Goal: Task Accomplishment & Management: Manage account settings

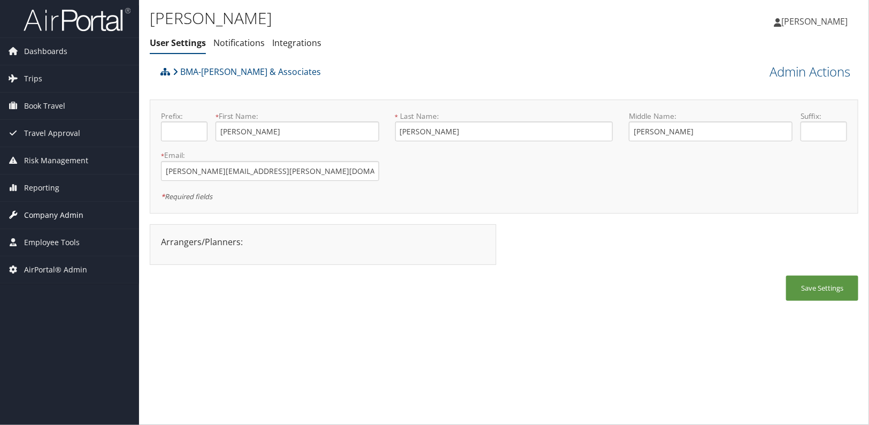
click at [50, 219] on span "Company Admin" at bounding box center [53, 215] width 59 height 27
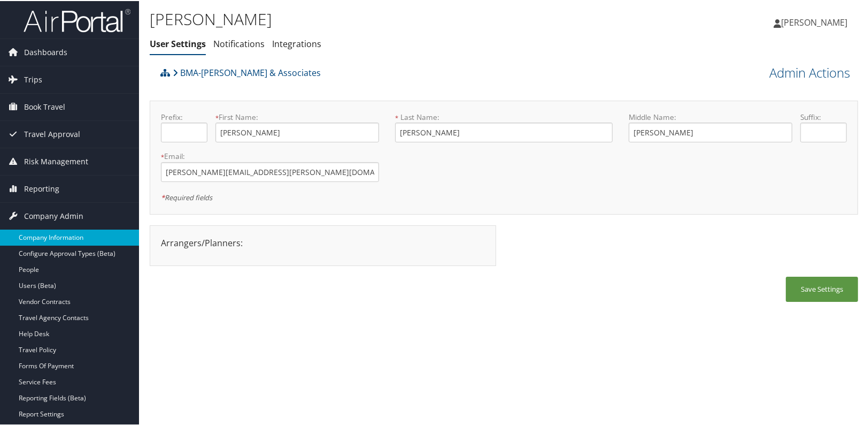
click at [50, 231] on link "Company Information" at bounding box center [69, 236] width 139 height 16
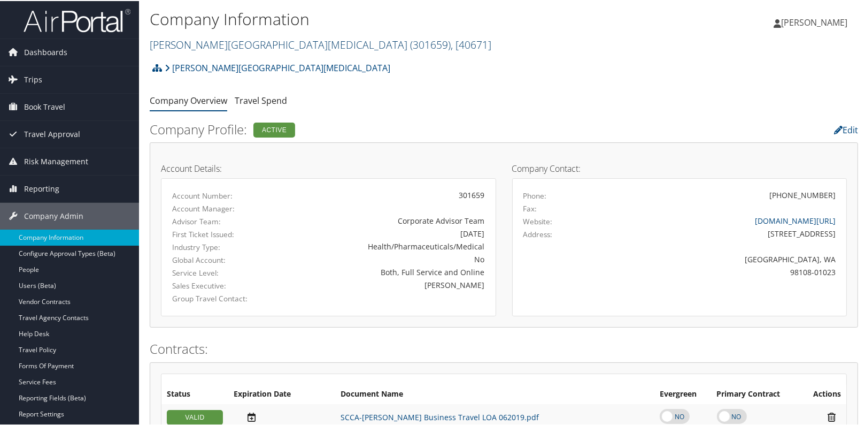
click at [219, 44] on link "Fred Hutchinson Cancer Center ( 301659 ) , [ 40671 ]" at bounding box center [321, 43] width 342 height 14
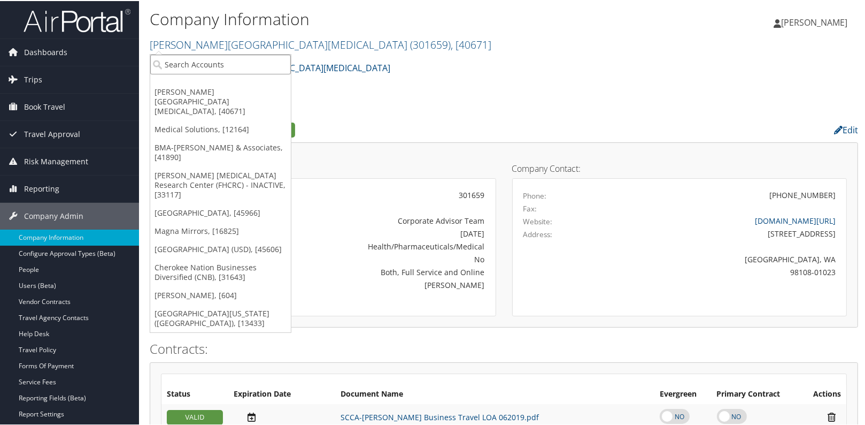
click at [206, 65] on input "search" at bounding box center [220, 63] width 141 height 20
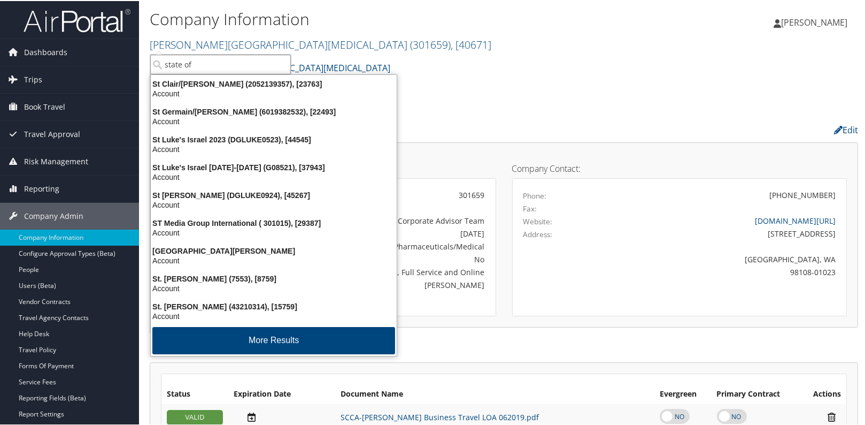
type input "state of l"
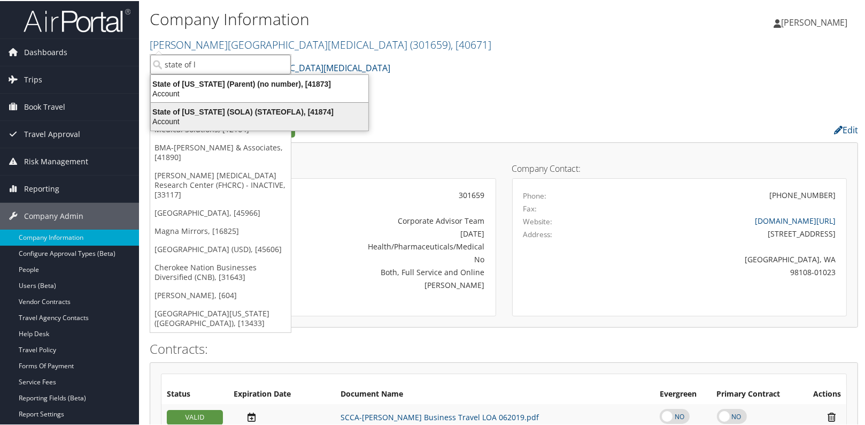
click at [190, 107] on div "State of Louisiana (SOLA) (STATEOFLA), [41874]" at bounding box center [259, 111] width 231 height 10
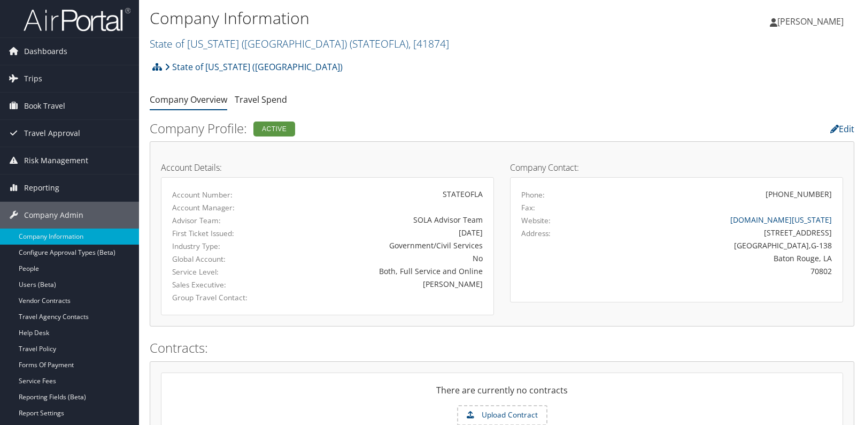
scroll to position [243, 0]
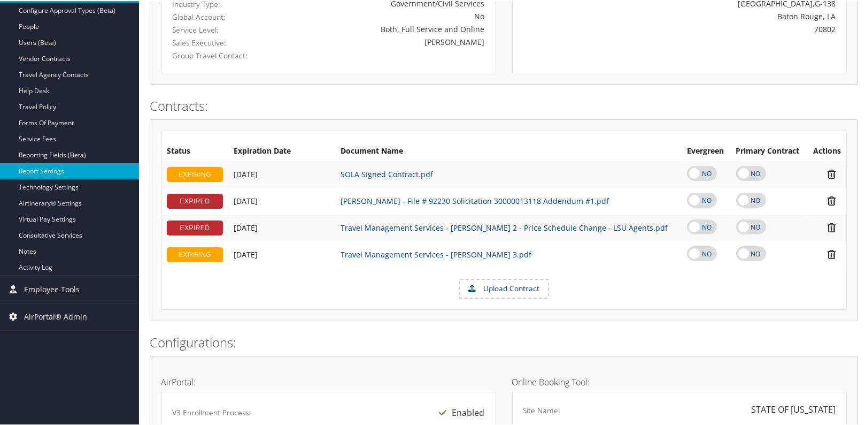
click at [49, 168] on link "Report Settings" at bounding box center [69, 170] width 139 height 16
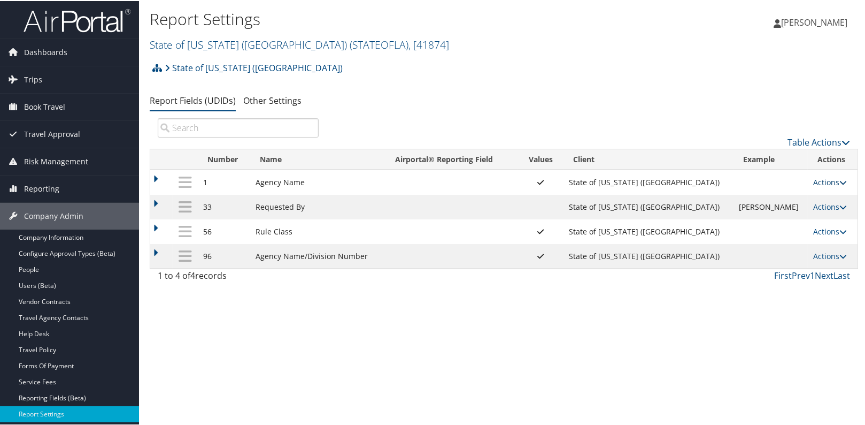
click at [815, 183] on link "Actions" at bounding box center [831, 181] width 34 height 10
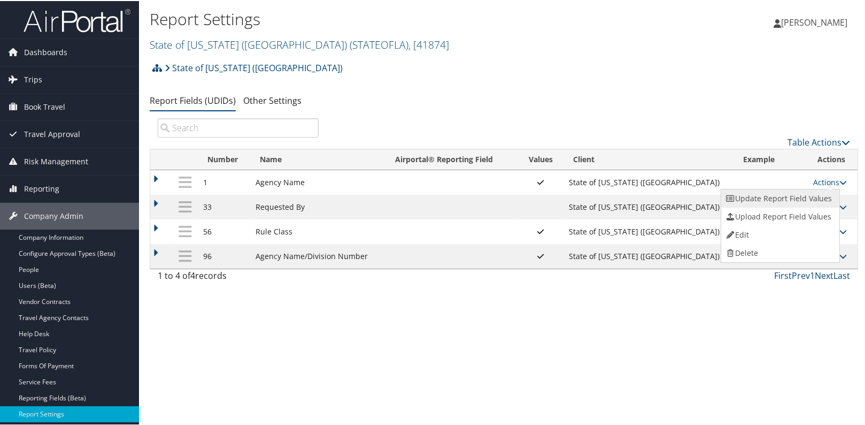
click at [797, 188] on link "Update Report Field Values" at bounding box center [780, 197] width 116 height 18
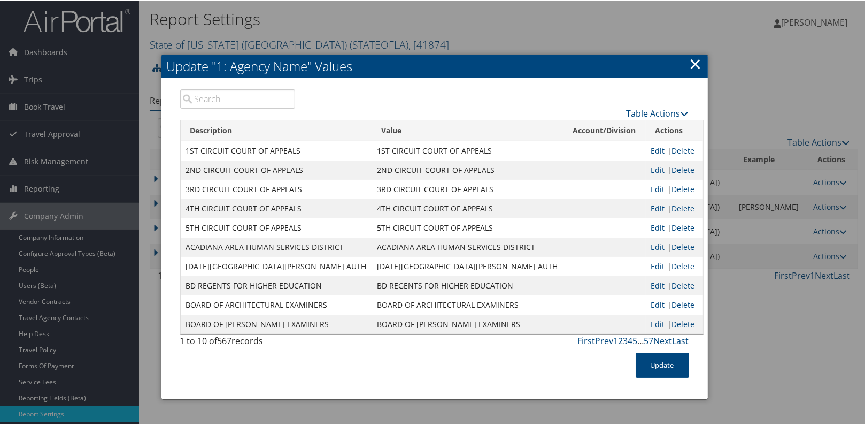
click at [271, 102] on input "search" at bounding box center [238, 97] width 116 height 19
paste input "LSU LSU HEALTH SCIENCES CTR- N O"
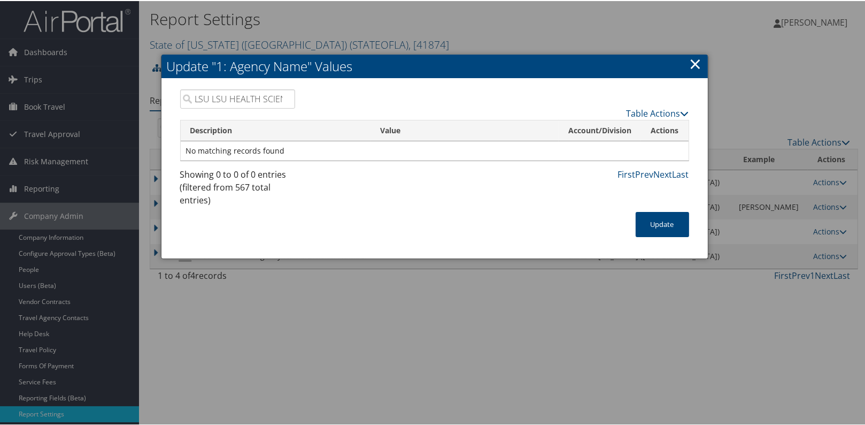
scroll to position [0, 54]
click at [218, 102] on input "LSU LSU HEALTH SCIENCES CTR- N O" at bounding box center [238, 97] width 116 height 19
click at [195, 98] on input "LSU LSU HEALTH SCIENCES CTR- N O" at bounding box center [238, 97] width 116 height 19
type input "LSU LSUH SCIENCES CTR- N O"
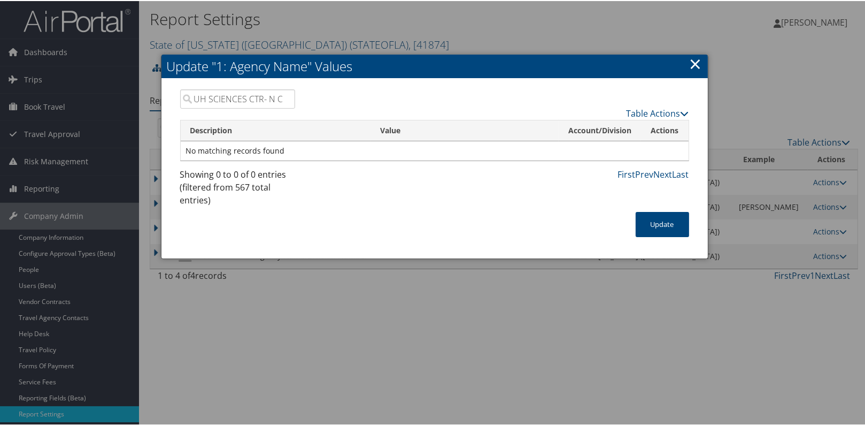
click at [279, 96] on input "LSU LSUH SCIENCES CTR- N O" at bounding box center [238, 97] width 116 height 19
click at [282, 96] on input "LSU LSUH SCIENCES CTR- N O" at bounding box center [238, 97] width 116 height 19
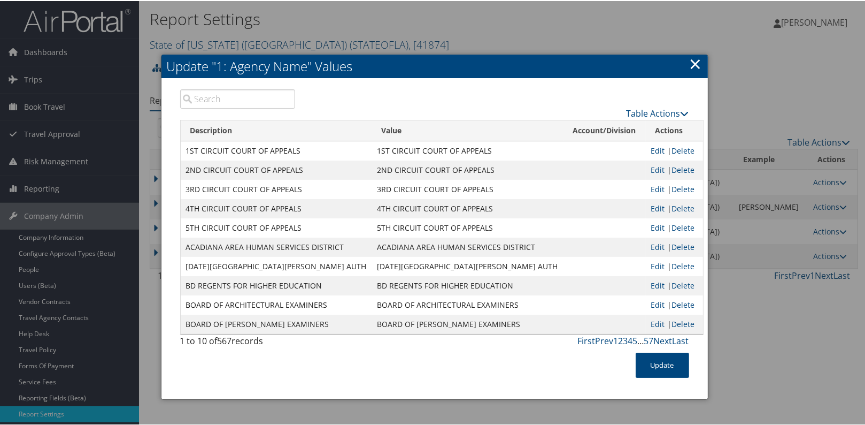
scroll to position [0, 0]
click at [246, 105] on input "search" at bounding box center [238, 97] width 116 height 19
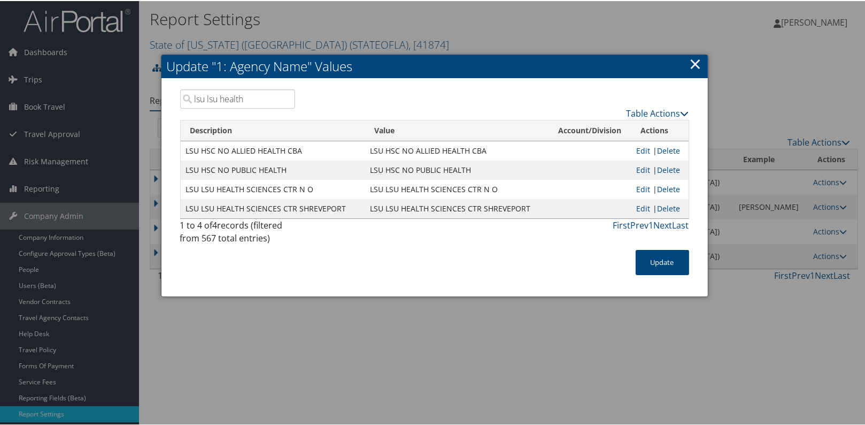
click at [427, 190] on td "LSU LSU HEALTH SCIENCES CTR N O" at bounding box center [457, 188] width 185 height 19
drag, startPoint x: 367, startPoint y: 187, endPoint x: 500, endPoint y: 186, distance: 132.7
click at [500, 186] on td "LSU LSU HEALTH SCIENCES CTR N O" at bounding box center [457, 188] width 185 height 19
copy td "LSU LSU HEALTH SCIENCES CTR N O"
drag, startPoint x: 260, startPoint y: 102, endPoint x: 187, endPoint y: 93, distance: 73.3
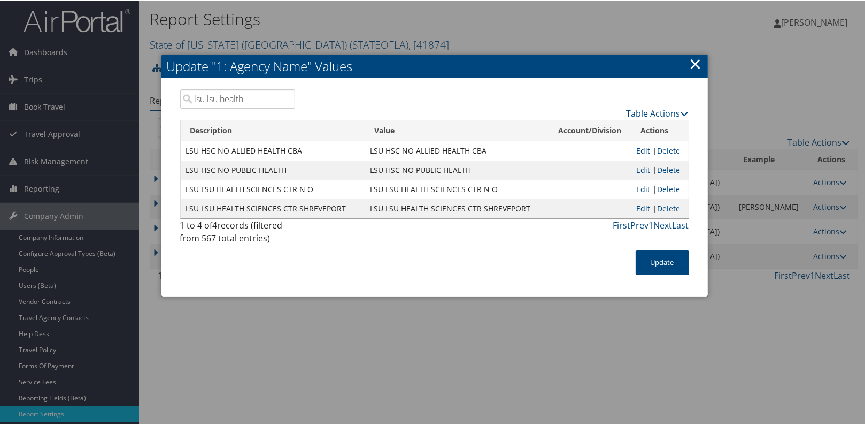
click at [187, 93] on input "lsu lsu health" at bounding box center [238, 97] width 116 height 19
paste input "SOUTHERN UNIV - SHREVEPORT"
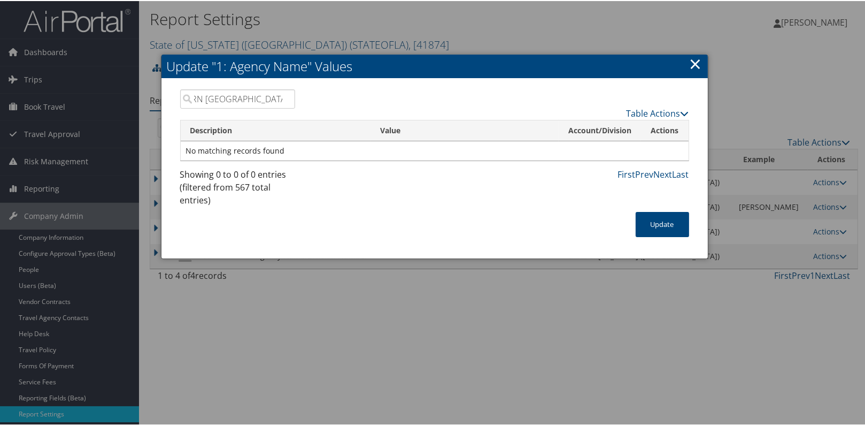
click at [194, 98] on input "SOUTHERN [GEOGRAPHIC_DATA]" at bounding box center [238, 97] width 116 height 19
drag, startPoint x: 224, startPoint y: 96, endPoint x: 322, endPoint y: 109, distance: 98.7
click at [322, 109] on div "SOUTHERN UNIV - SHREVEPORT Table Actions" at bounding box center [434, 103] width 525 height 30
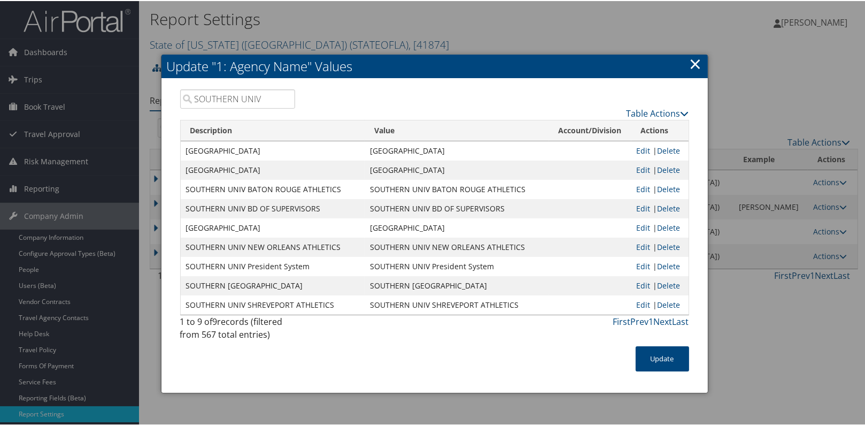
scroll to position [0, 0]
type input "SOUTHERN UNIV"
drag, startPoint x: 368, startPoint y: 283, endPoint x: 476, endPoint y: 281, distance: 107.5
click at [476, 281] on td "SOUTHERN UNIV SHREVEPORT" at bounding box center [457, 284] width 185 height 19
copy td "SOUTHERN UNIV SHREVEPORT"
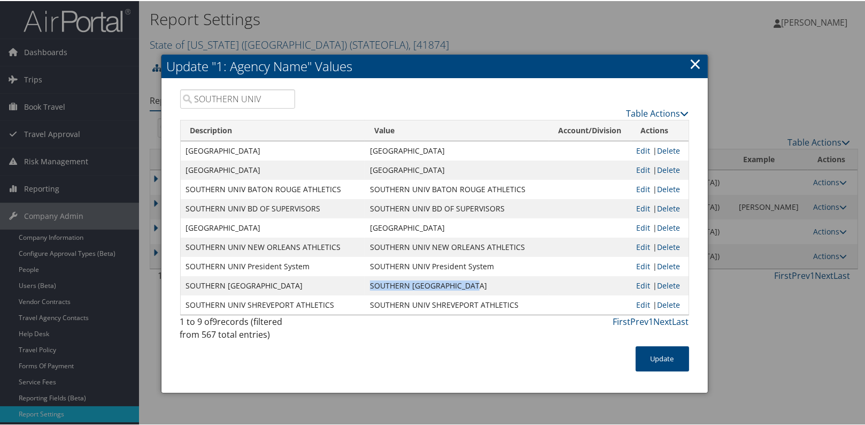
drag, startPoint x: 692, startPoint y: 59, endPoint x: 704, endPoint y: 121, distance: 62.6
click at [692, 59] on link "×" at bounding box center [696, 62] width 12 height 21
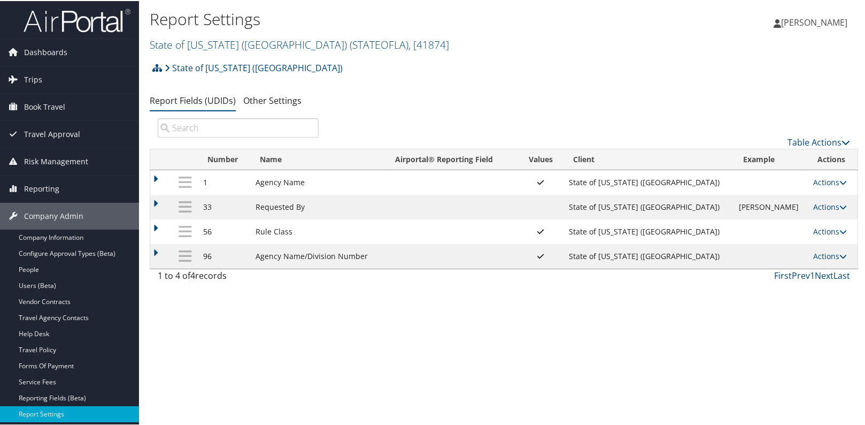
click at [259, 366] on div "Report Settings State of Louisiana (SOLA) ( STATEOFLA ) , [ 41874 ] Fred Hutchi…" at bounding box center [504, 212] width 730 height 425
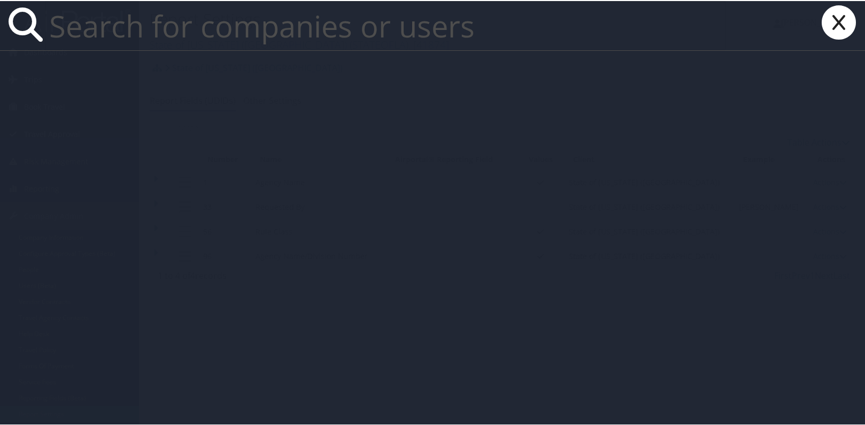
paste input "derrick.coleman@bmahq.com"
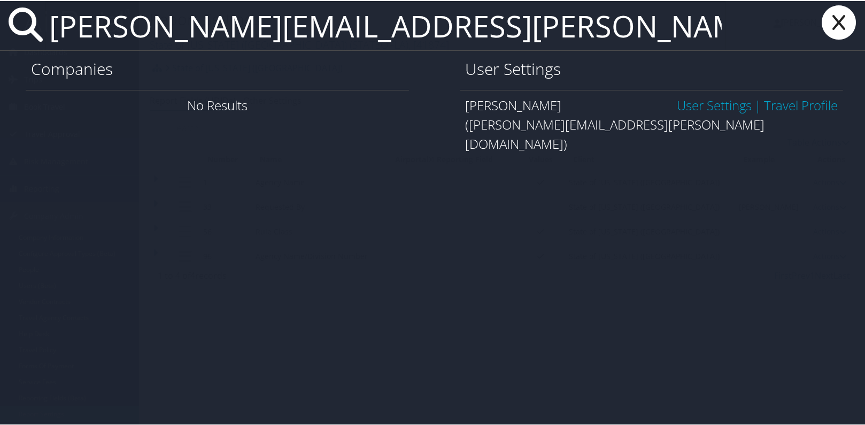
type input "[PERSON_NAME][EMAIL_ADDRESS][PERSON_NAME][DOMAIN_NAME]"
click at [704, 107] on link "User Settings" at bounding box center [714, 104] width 75 height 18
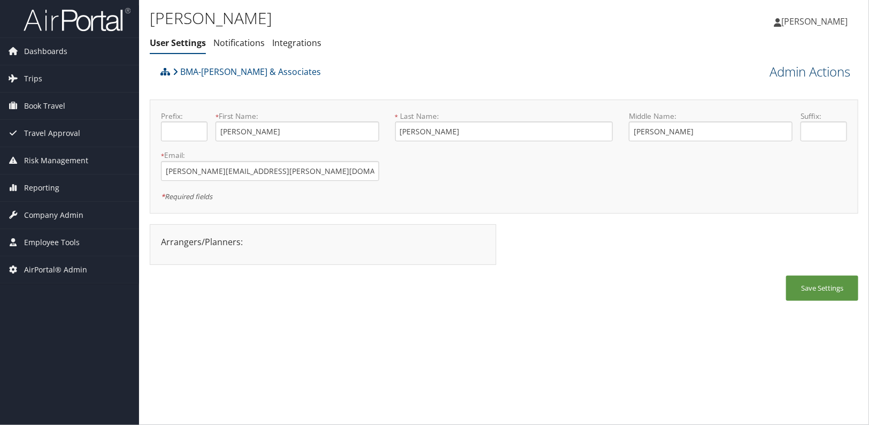
click at [788, 70] on link "Admin Actions" at bounding box center [810, 72] width 81 height 18
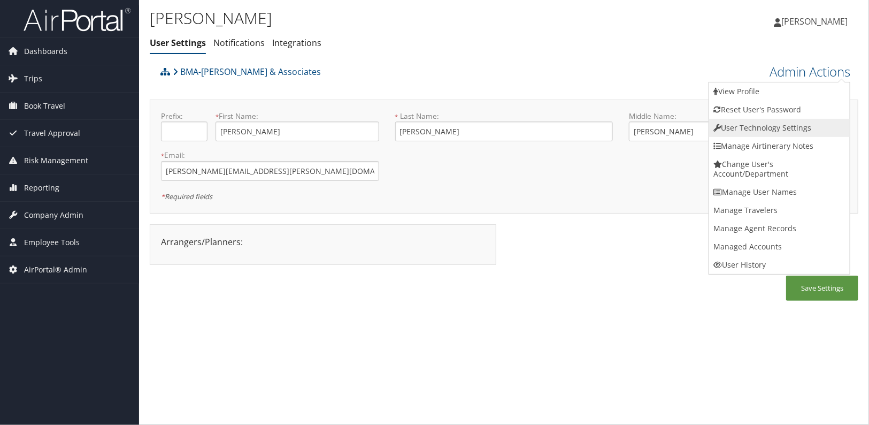
click at [768, 123] on link "User Technology Settings" at bounding box center [779, 128] width 141 height 18
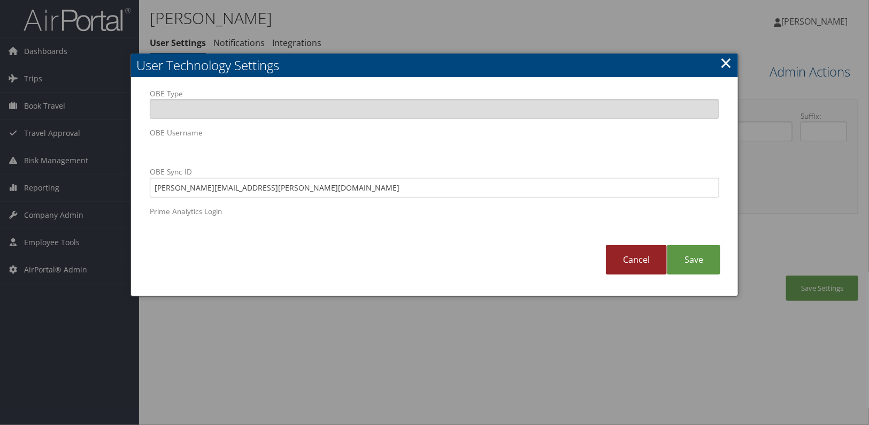
click at [646, 264] on link "Cancel" at bounding box center [636, 259] width 61 height 29
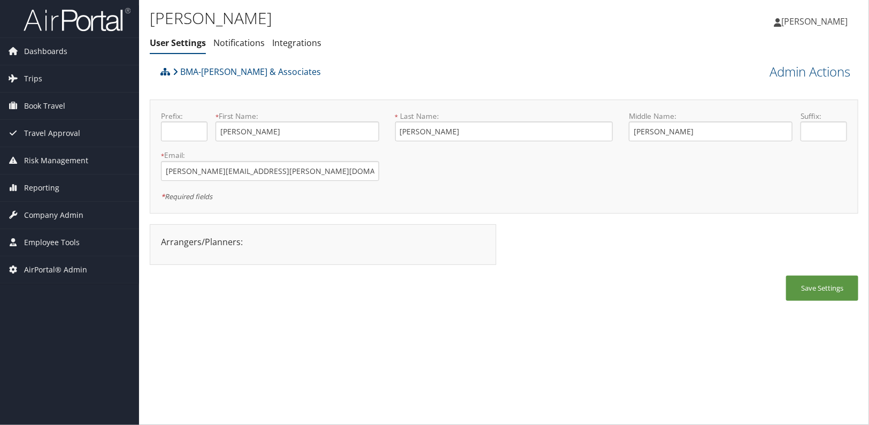
click at [516, 285] on div "Save Settings" at bounding box center [504, 293] width 709 height 36
click at [220, 70] on link "BMA-[PERSON_NAME] & Associates" at bounding box center [247, 71] width 148 height 21
click at [75, 210] on span "Company Admin" at bounding box center [53, 215] width 59 height 27
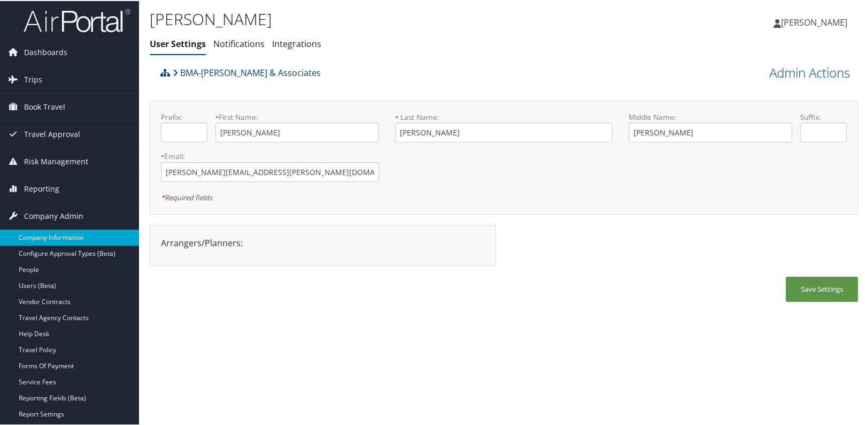
click at [68, 239] on link "Company Information" at bounding box center [69, 236] width 139 height 16
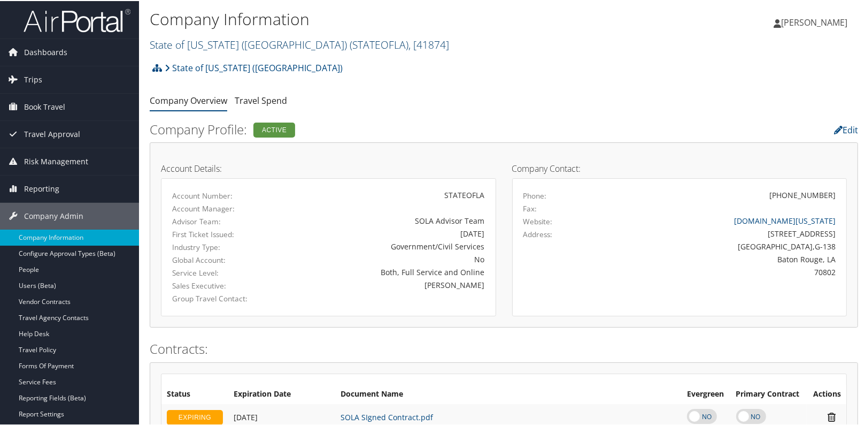
click at [206, 42] on link "State of [US_STATE] (SOLA) ( STATEOFLA ) , [ 41874 ]" at bounding box center [300, 43] width 300 height 14
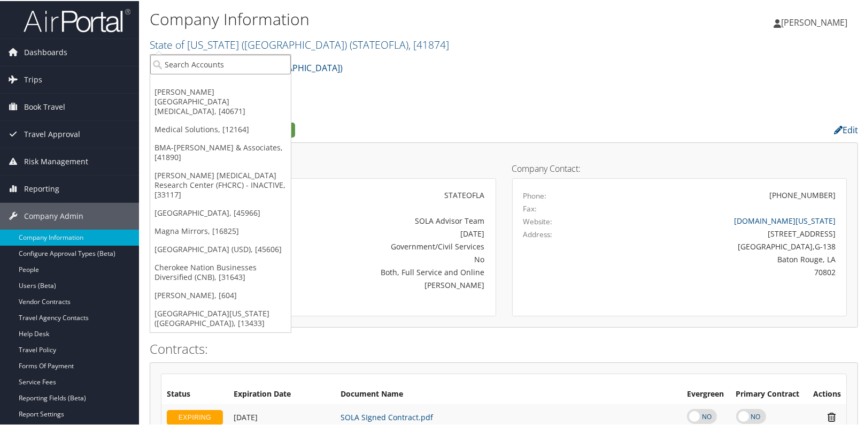
click at [188, 60] on input "search" at bounding box center [220, 63] width 141 height 20
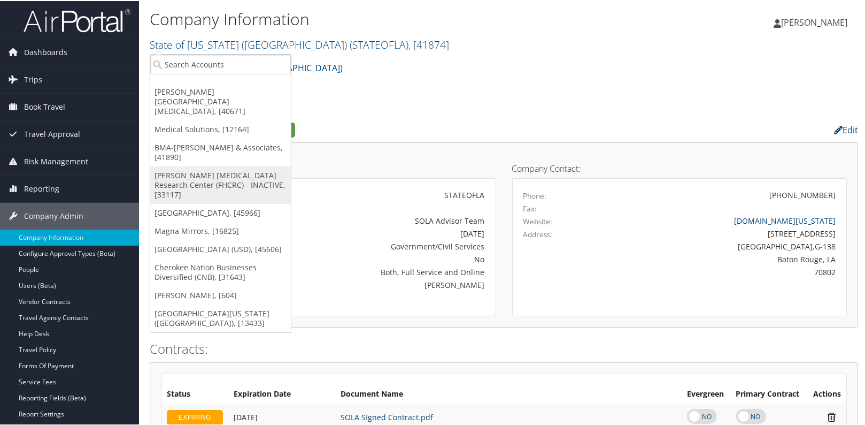
click at [188, 165] on link "[PERSON_NAME] [MEDICAL_DATA] Research Center (FHCRC) - INACTIVE, [33117]" at bounding box center [220, 183] width 141 height 37
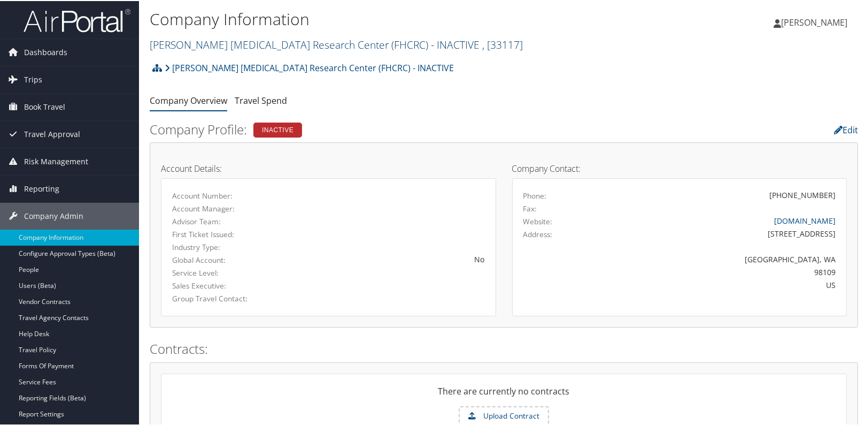
click at [240, 40] on link "Fred Hutchinson Cancer Research Center (FHCRC) - INACTIVE , [ 33117 ]" at bounding box center [336, 43] width 373 height 14
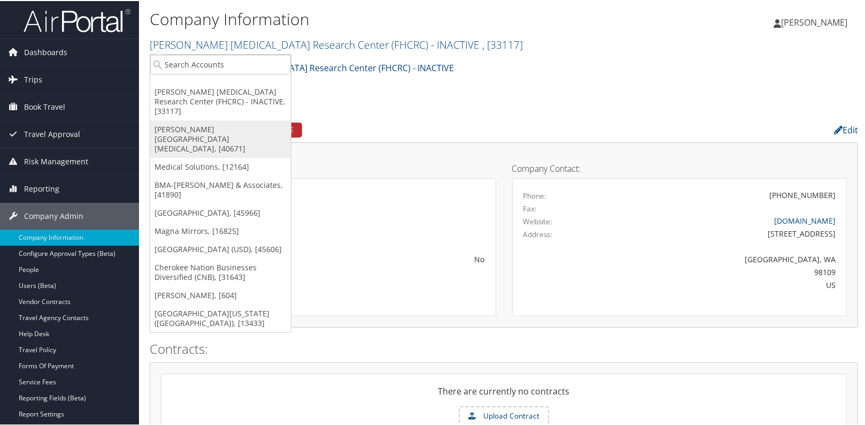
click at [198, 119] on link "[PERSON_NAME][GEOGRAPHIC_DATA][MEDICAL_DATA], [40671]" at bounding box center [220, 137] width 141 height 37
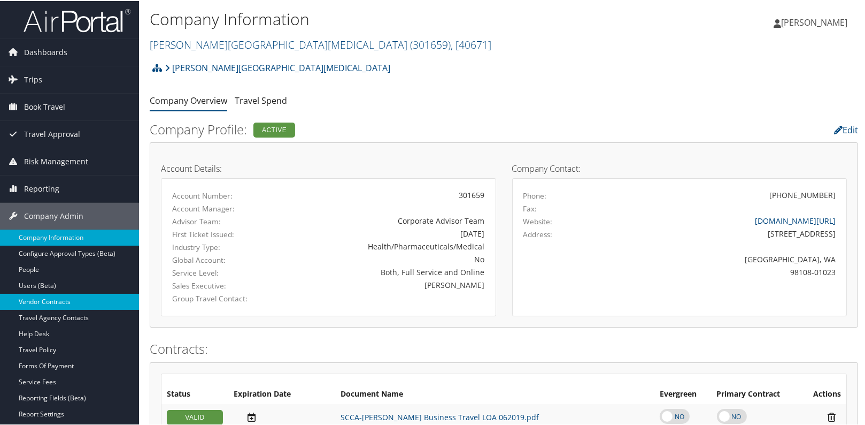
click at [52, 302] on link "Vendor Contracts" at bounding box center [69, 301] width 139 height 16
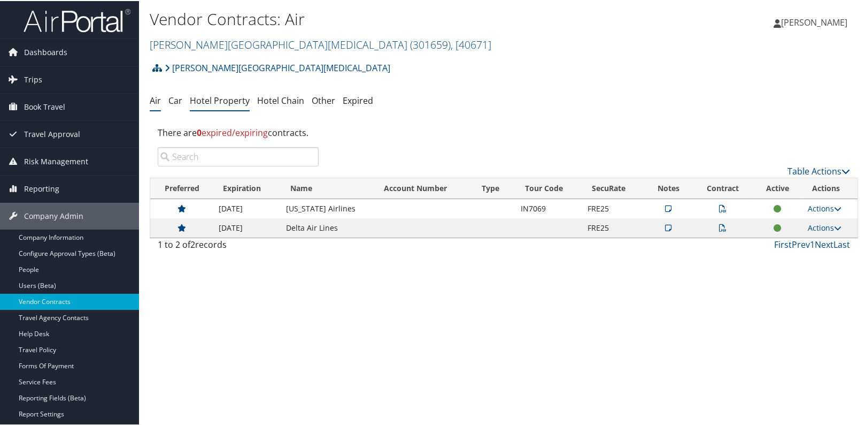
click at [203, 94] on link "Hotel Property" at bounding box center [220, 100] width 60 height 12
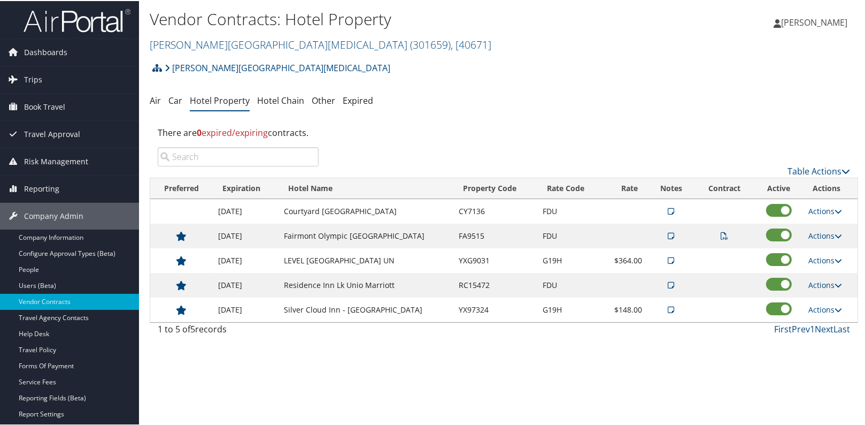
click at [450, 110] on div "[PERSON_NAME] [MEDICAL_DATA] Account Structure [PERSON_NAME][GEOGRAPHIC_DATA][M…" at bounding box center [504, 198] width 709 height 284
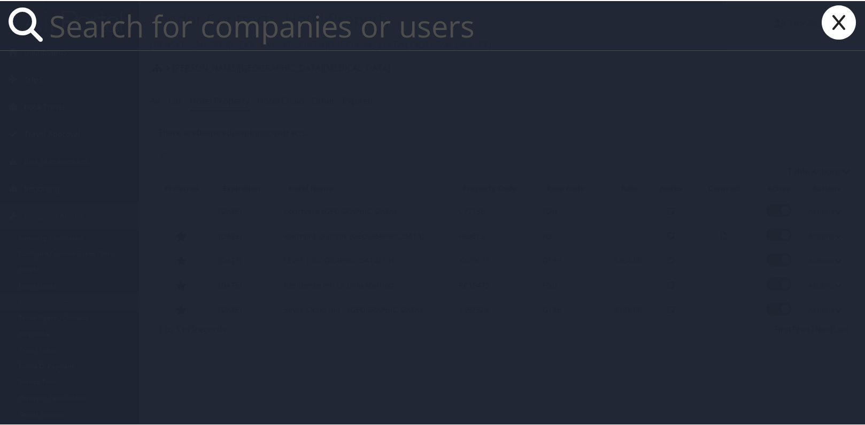
paste input "[PERSON_NAME][EMAIL_ADDRESS][PERSON_NAME][DOMAIN_NAME]"
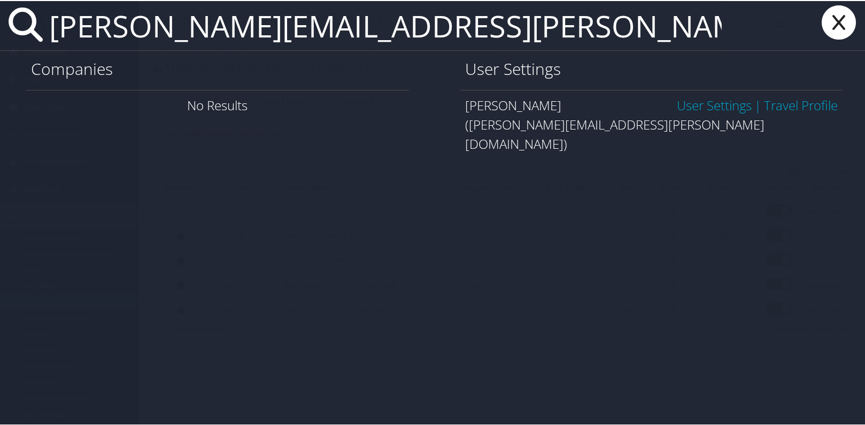
type input "[PERSON_NAME][EMAIL_ADDRESS][PERSON_NAME][DOMAIN_NAME]"
click at [729, 109] on link "User Settings" at bounding box center [714, 104] width 75 height 18
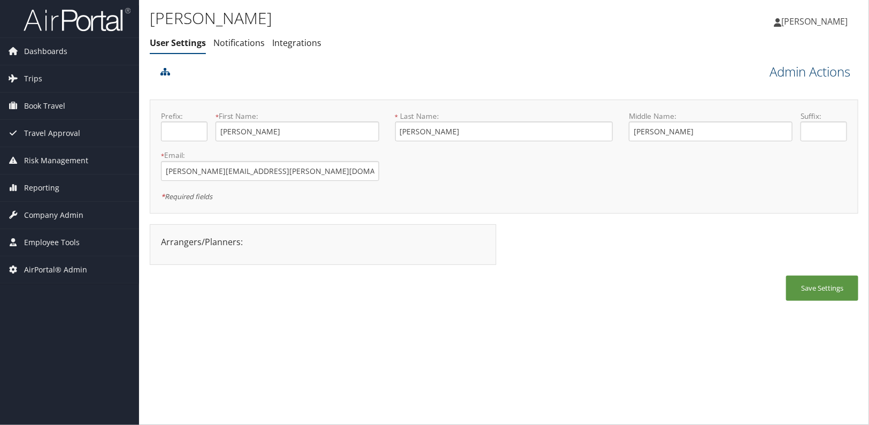
click at [824, 76] on link "Admin Actions" at bounding box center [810, 72] width 81 height 18
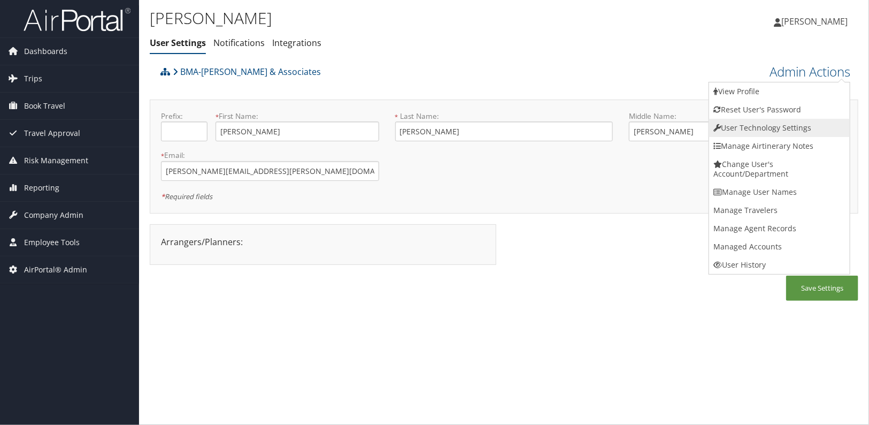
click at [794, 132] on link "User Technology Settings" at bounding box center [779, 128] width 141 height 18
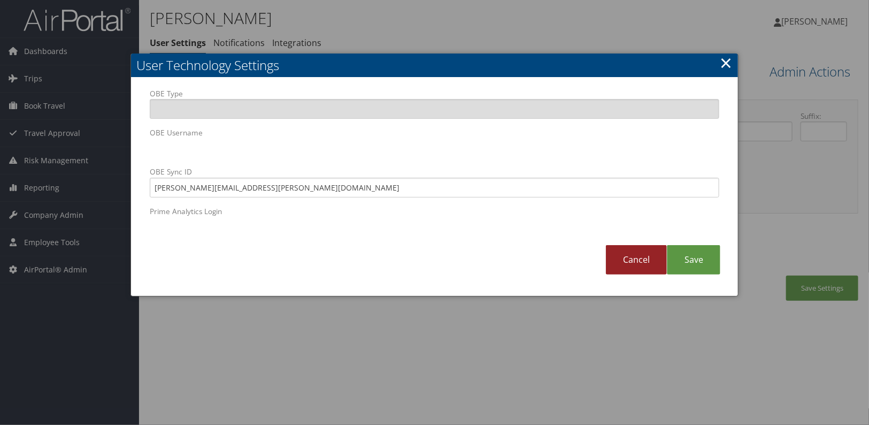
click at [629, 263] on link "Cancel" at bounding box center [636, 259] width 61 height 29
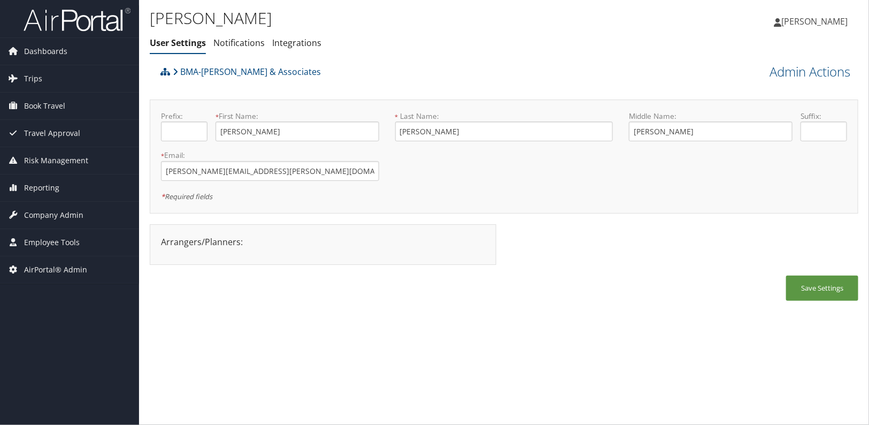
click at [620, 326] on div "Derrick Coleman User Settings Notifications Integrations User Settings Notifica…" at bounding box center [504, 212] width 730 height 425
